Goal: Task Accomplishment & Management: Manage account settings

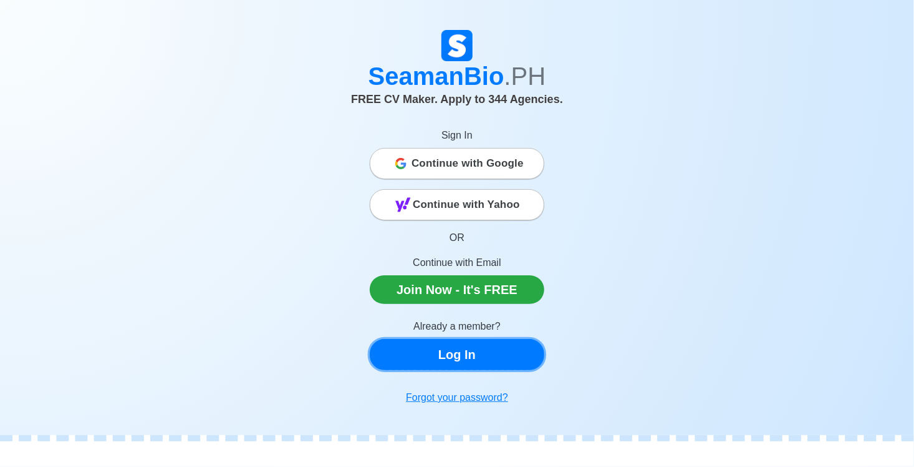
click at [458, 350] on link "Log In" at bounding box center [457, 354] width 175 height 31
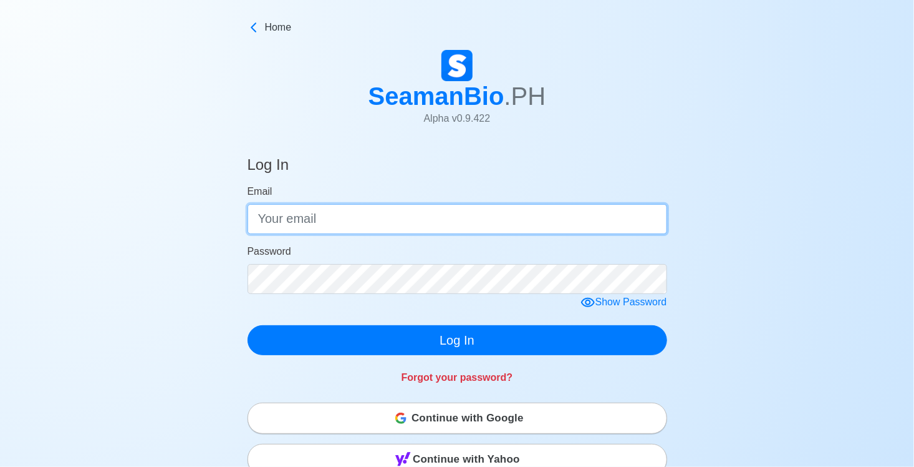
click at [372, 220] on input "Email" at bounding box center [458, 219] width 420 height 30
type input "[EMAIL_ADDRESS][DOMAIN_NAME]"
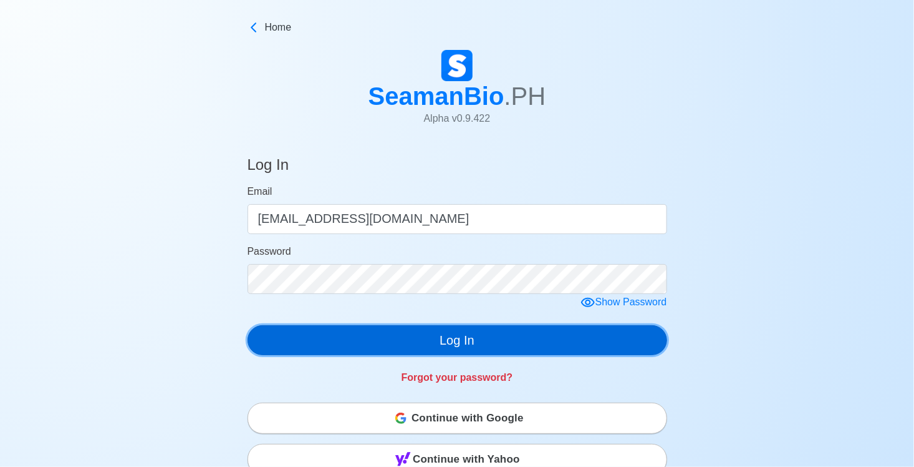
click at [339, 336] on button "Log In" at bounding box center [458, 340] width 420 height 30
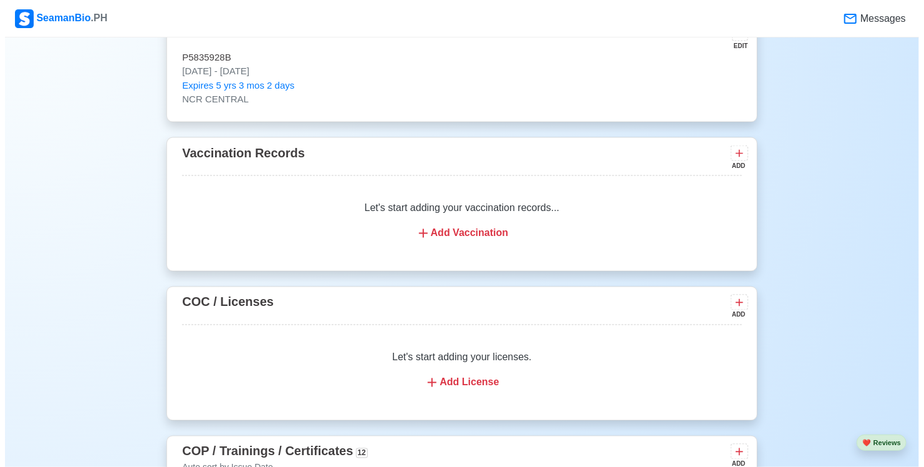
scroll to position [926, 0]
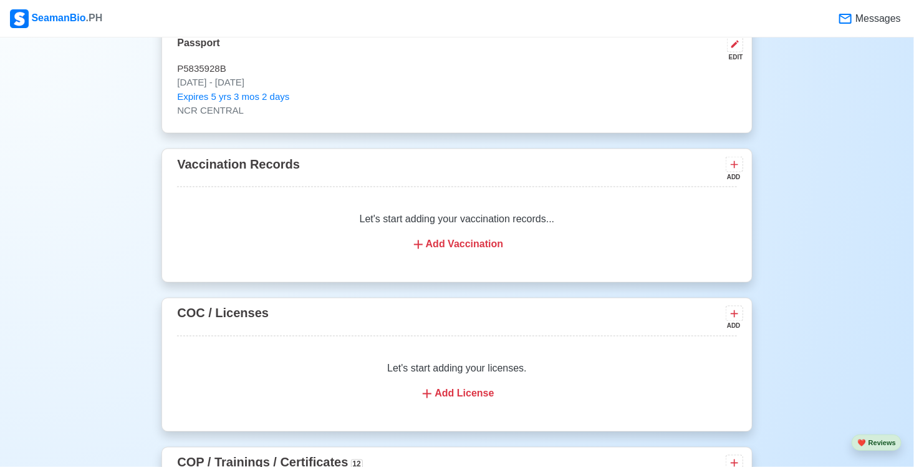
click at [419, 245] on icon at bounding box center [418, 244] width 9 height 9
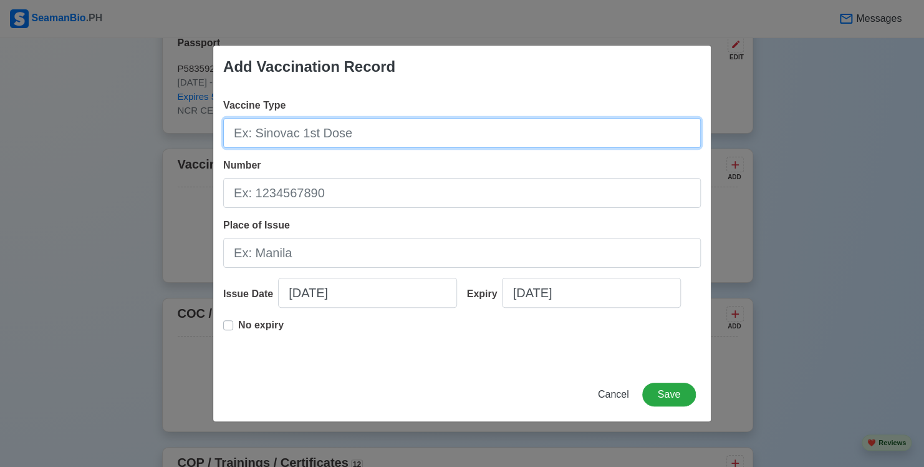
click at [357, 137] on input "Vaccine Type" at bounding box center [462, 133] width 478 height 30
